Goal: Task Accomplishment & Management: Manage account settings

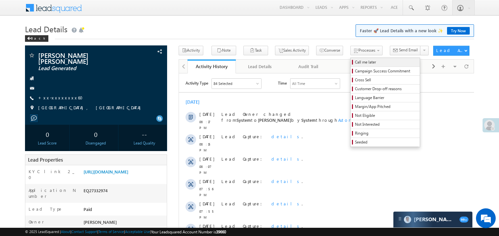
click at [355, 61] on span "Call me later" at bounding box center [386, 62] width 62 height 6
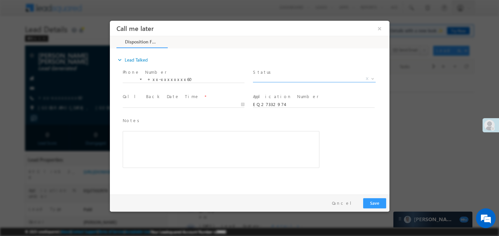
click at [266, 77] on span "X" at bounding box center [314, 78] width 123 height 7
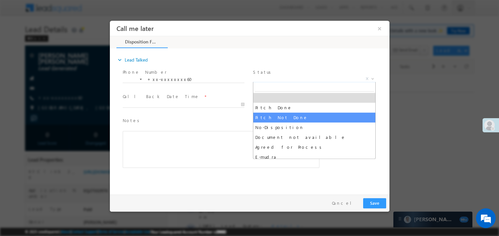
select select "Pitch Not Done"
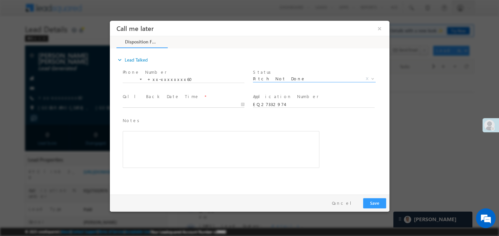
click at [160, 104] on body "Call me later ×" at bounding box center [250, 105] width 280 height 171
type input "08/18/25 2:45 AM"
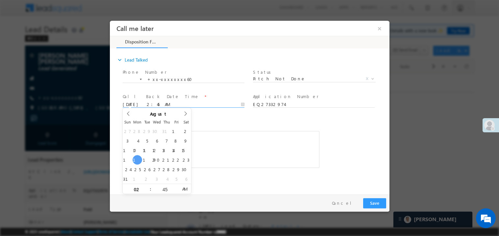
click at [233, 138] on div "Rich Text Editor, 40788eee-0fb2-11ec-a811-0adc8a9d82c2__tab1__section1__Notes__…" at bounding box center [220, 149] width 197 height 37
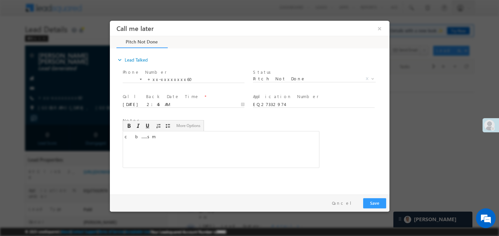
click at [369, 208] on div "Pay & Save Save Cancel" at bounding box center [251, 202] width 283 height 17
click at [371, 206] on button "Save" at bounding box center [374, 203] width 23 height 10
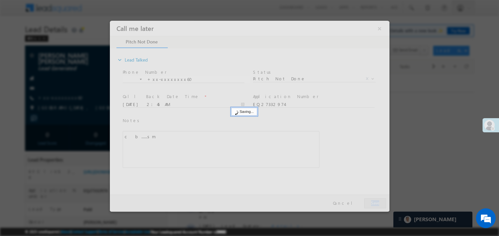
click at [371, 206] on div at bounding box center [250, 115] width 280 height 191
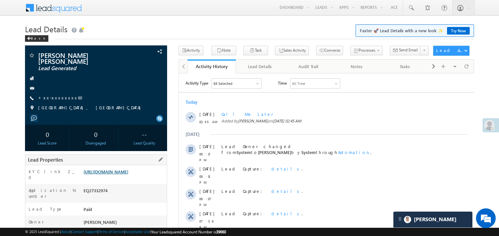
click at [114, 174] on link "https://angelbroking1-pk3em7sa.customui-test.leadsquared.com?leadId=6caf4f3d-5c…" at bounding box center [106, 172] width 45 height 6
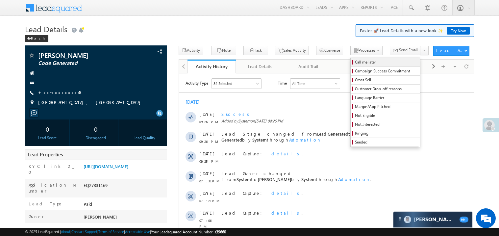
click at [355, 61] on span "Call me later" at bounding box center [386, 62] width 62 height 6
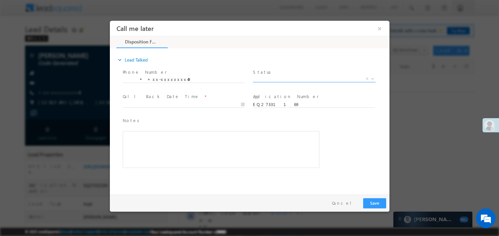
click at [266, 77] on span "X" at bounding box center [314, 78] width 123 height 7
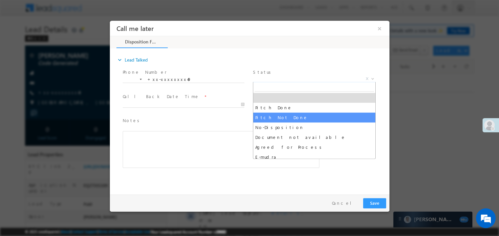
select select "Pitch Not Done"
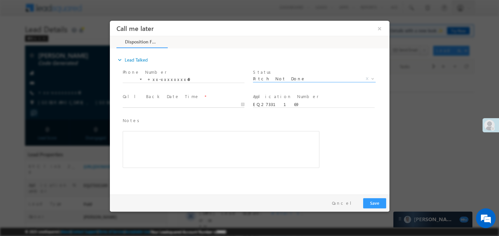
click at [135, 101] on body "Call me later ×" at bounding box center [250, 105] width 280 height 171
type input "08/18/25 2:47 AM"
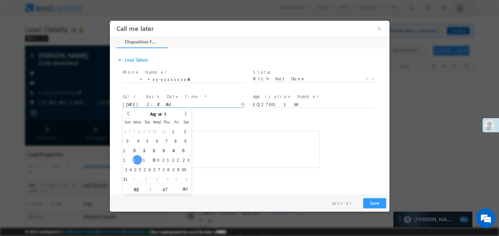
click at [256, 139] on div "Rich Text Editor, 40788eee-0fb2-11ec-a811-0adc8a9d82c2__tab1__section1__Notes__…" at bounding box center [220, 149] width 197 height 37
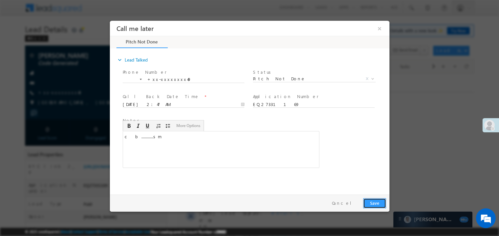
click at [368, 203] on button "Save" at bounding box center [374, 203] width 23 height 10
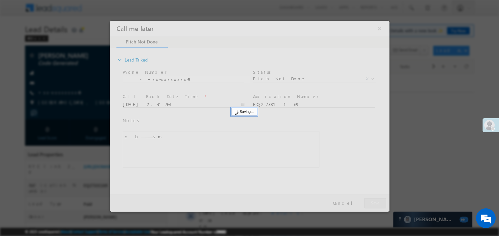
click at [368, 203] on div at bounding box center [250, 115] width 280 height 191
